Goal: Transaction & Acquisition: Book appointment/travel/reservation

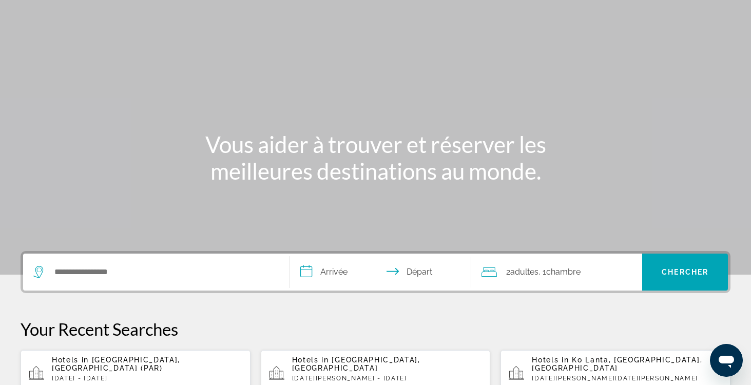
scroll to position [152, 0]
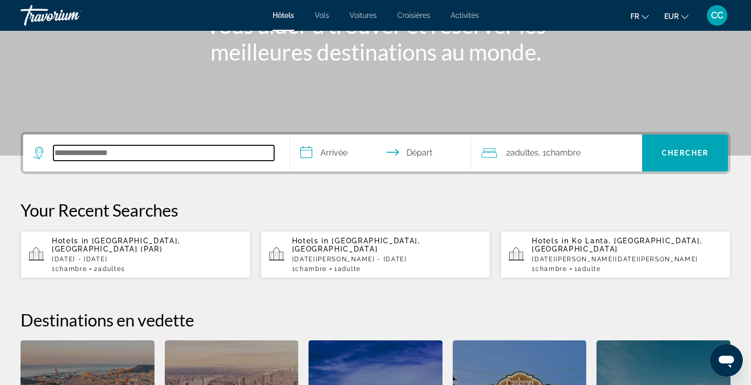
click at [167, 153] on input "Search hotel destination" at bounding box center [163, 152] width 221 height 15
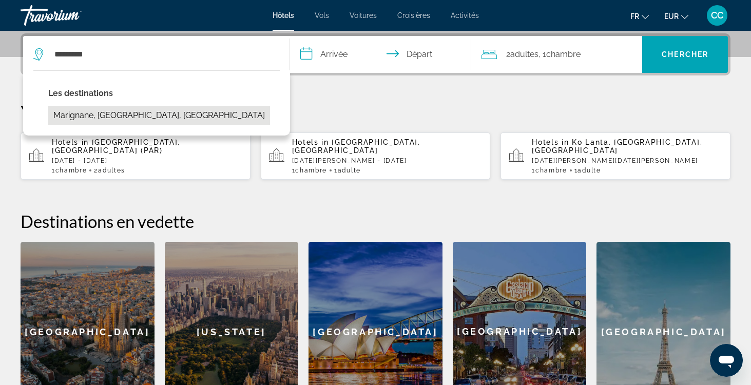
click at [162, 117] on button "Marignane, [GEOGRAPHIC_DATA], [GEOGRAPHIC_DATA]" at bounding box center [159, 116] width 222 height 20
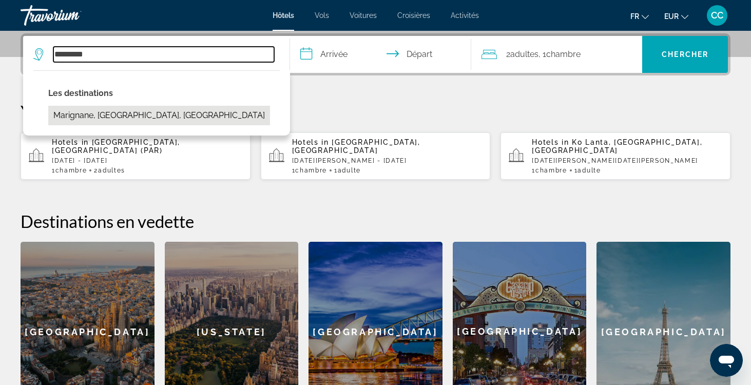
type input "**********"
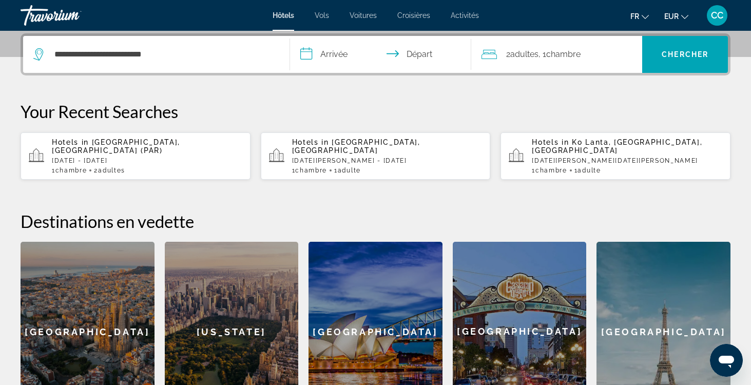
click at [346, 54] on input "**********" at bounding box center [382, 56] width 185 height 40
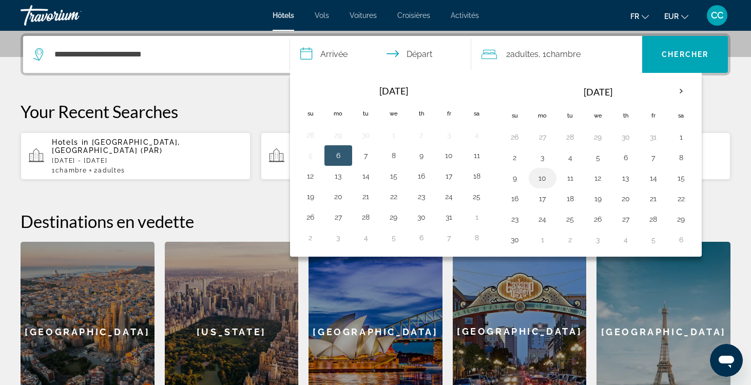
click at [544, 176] on button "10" at bounding box center [542, 178] width 16 height 14
click at [569, 176] on button "11" at bounding box center [570, 178] width 16 height 14
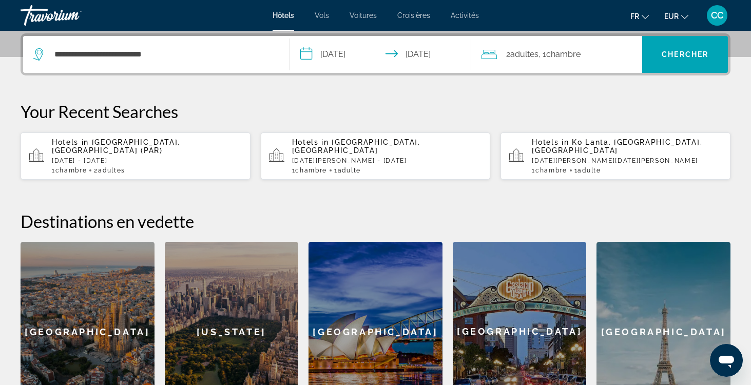
type input "**********"
click at [689, 53] on span "Chercher" at bounding box center [685, 54] width 47 height 8
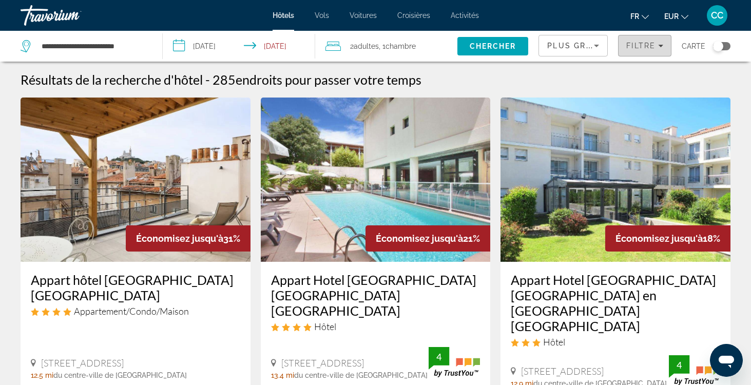
click at [657, 52] on span "Filters" at bounding box center [644, 45] width 52 height 25
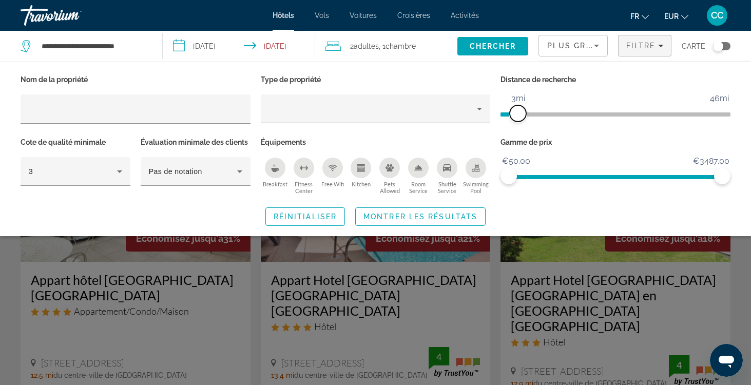
drag, startPoint x: 645, startPoint y: 108, endPoint x: 520, endPoint y: 110, distance: 125.3
click at [520, 110] on span "ngx-slider" at bounding box center [518, 113] width 16 height 16
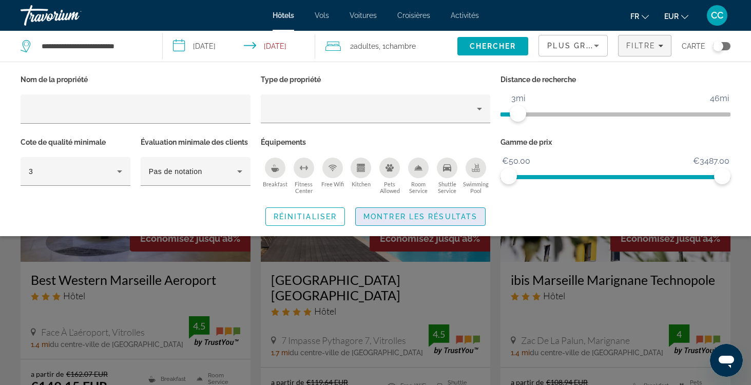
click at [461, 213] on span "Montrer les résultats" at bounding box center [420, 216] width 114 height 8
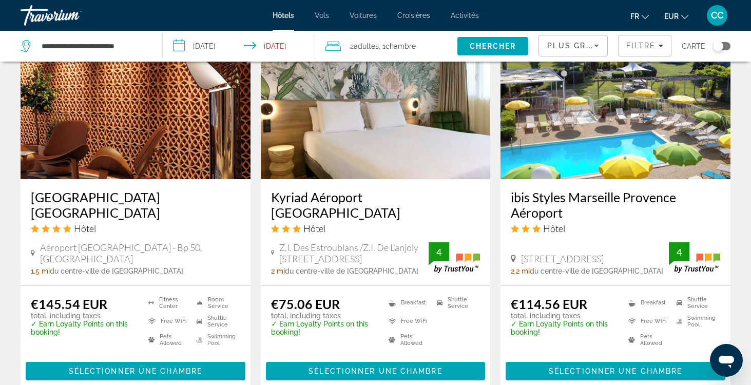
scroll to position [886, 0]
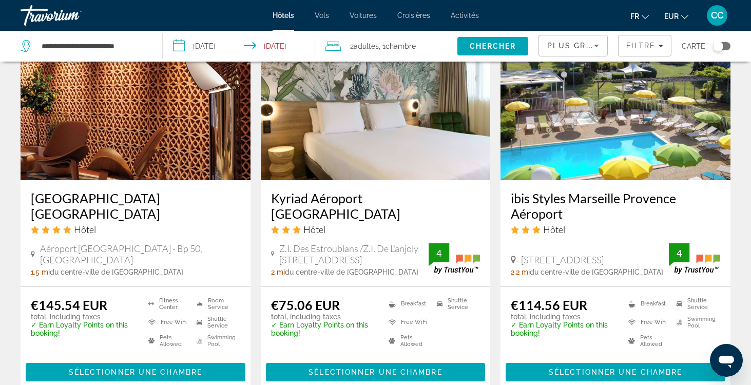
click at [320, 191] on h3 "Kyriad Aéroport [GEOGRAPHIC_DATA]" at bounding box center [375, 205] width 209 height 31
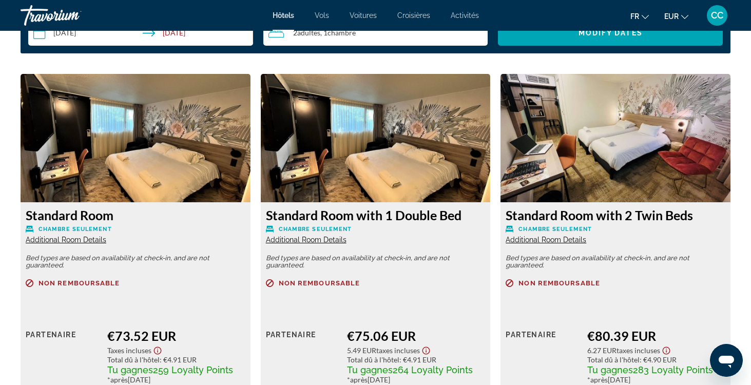
scroll to position [1377, 0]
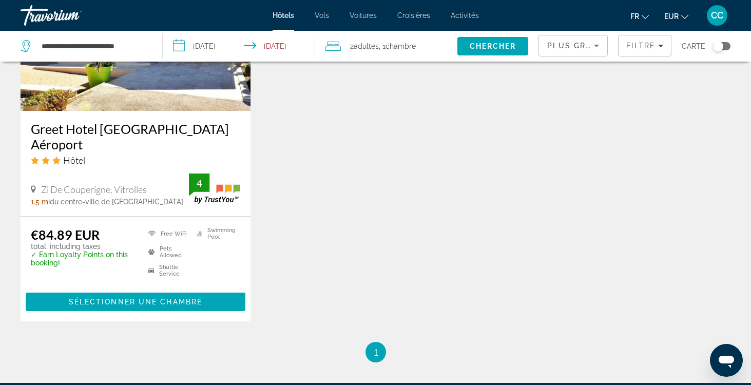
scroll to position [1357, 0]
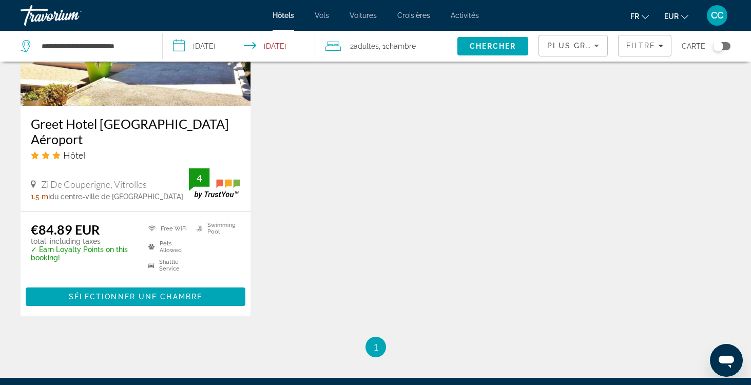
click at [184, 117] on h3 "Greet Hotel [GEOGRAPHIC_DATA] Aéroport" at bounding box center [135, 131] width 209 height 31
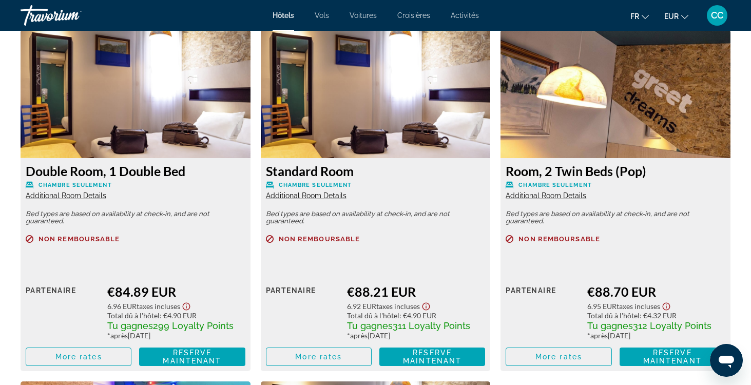
scroll to position [1435, 0]
